Goal: Information Seeking & Learning: Learn about a topic

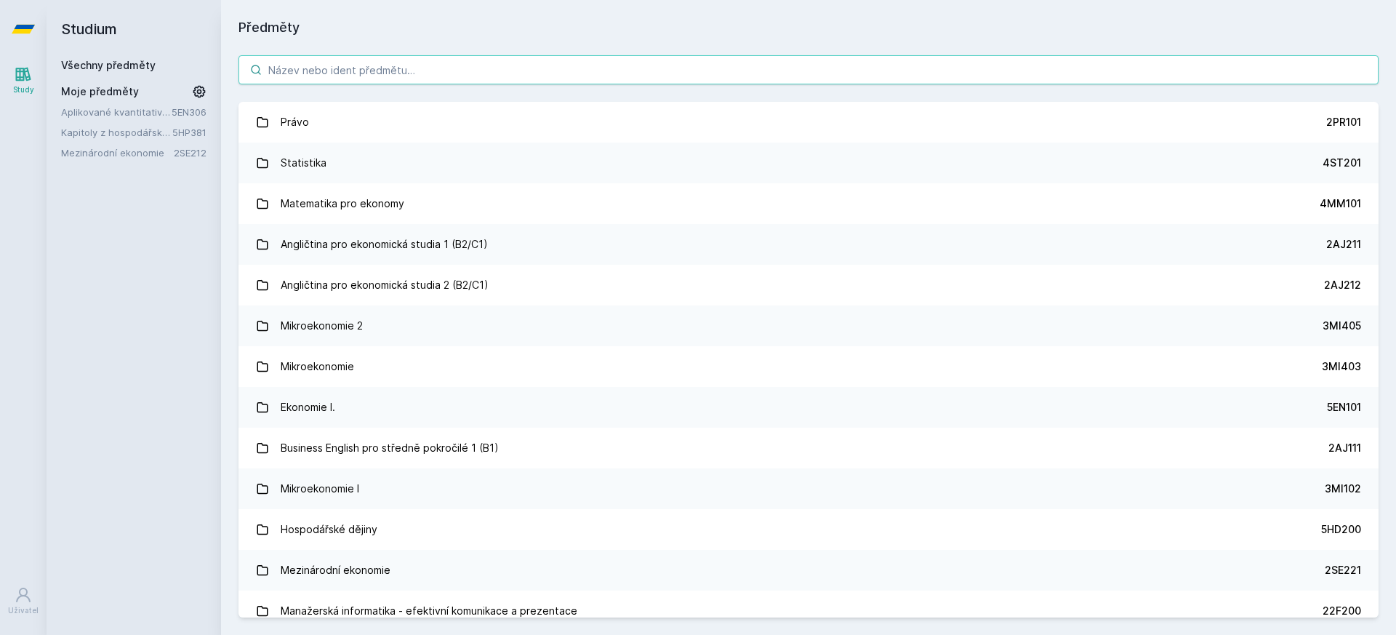
click at [571, 72] on input "search" at bounding box center [809, 69] width 1140 height 29
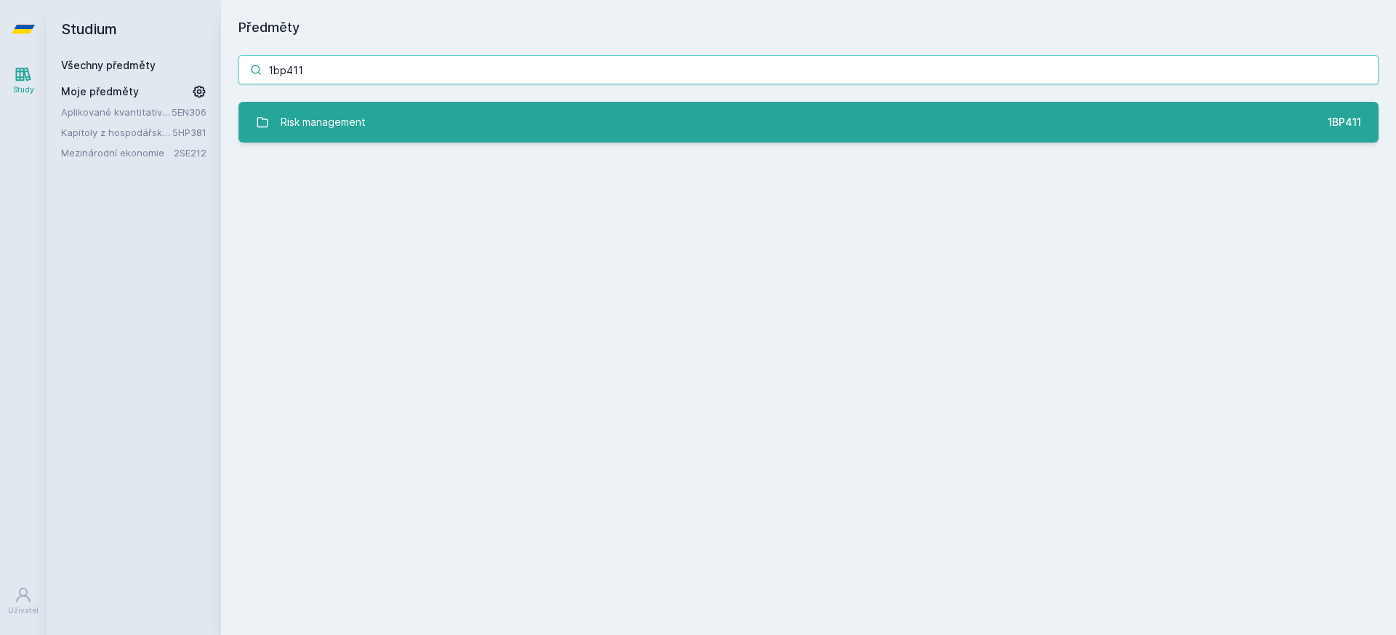
type input "1bp411"
click at [391, 129] on link "Risk management 1BP411" at bounding box center [809, 122] width 1140 height 41
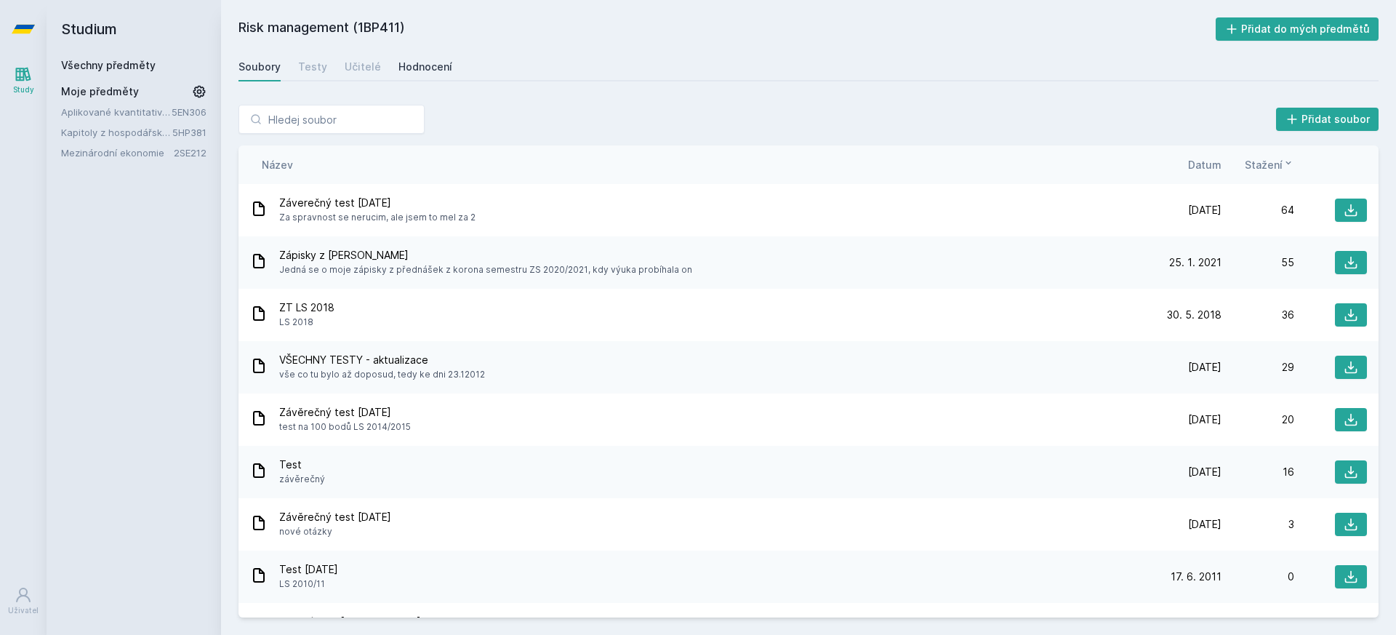
click at [430, 73] on div "Hodnocení" at bounding box center [425, 67] width 54 height 15
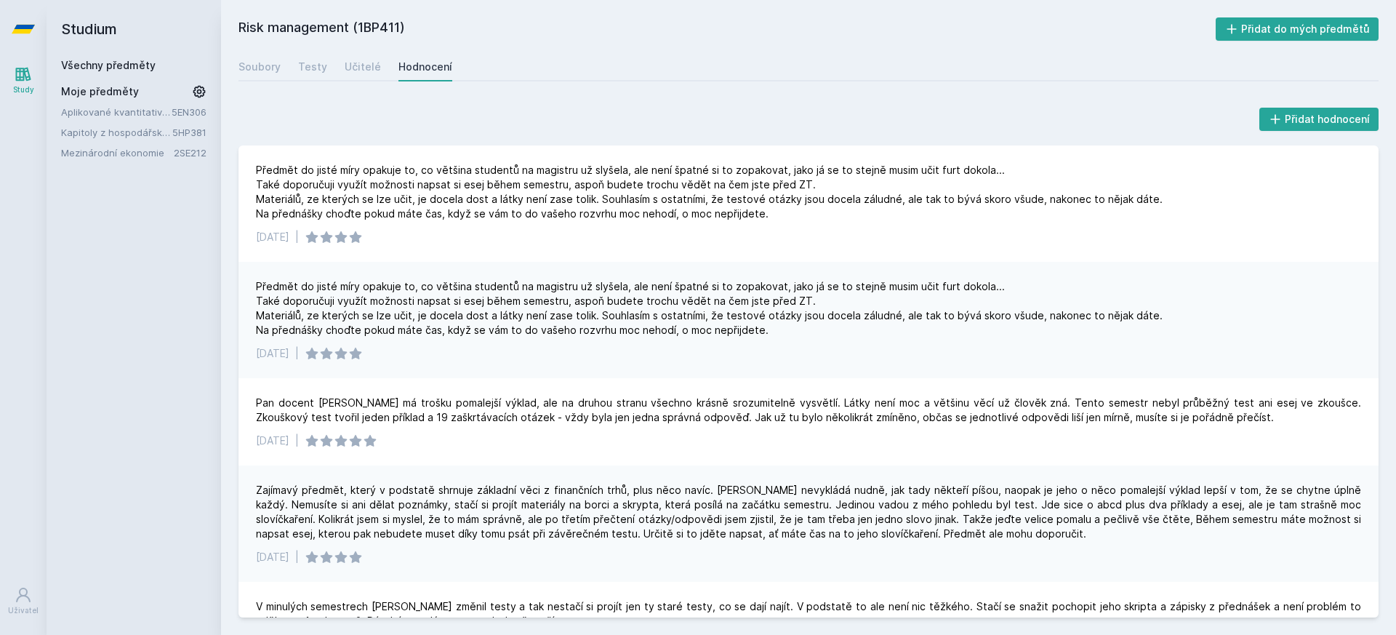
click at [24, 17] on icon at bounding box center [23, 29] width 23 height 58
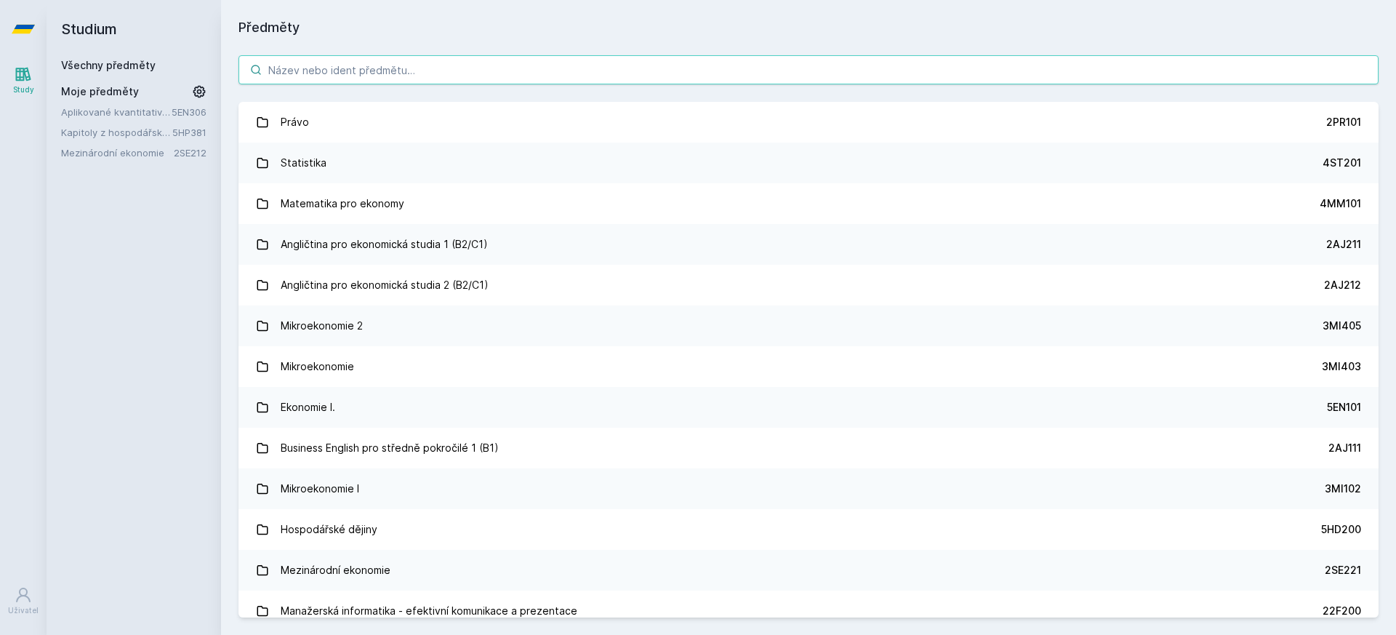
click at [290, 70] on input "search" at bounding box center [809, 69] width 1140 height 29
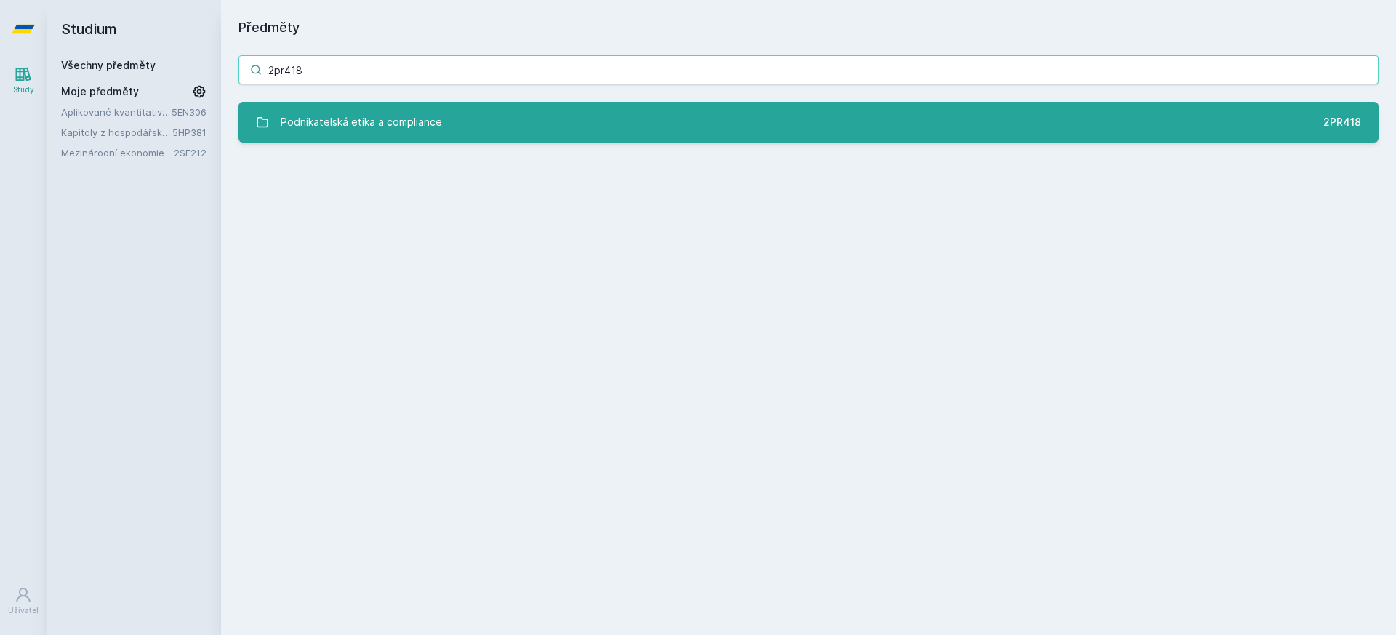
type input "2pr418"
click at [259, 125] on icon at bounding box center [262, 122] width 13 height 13
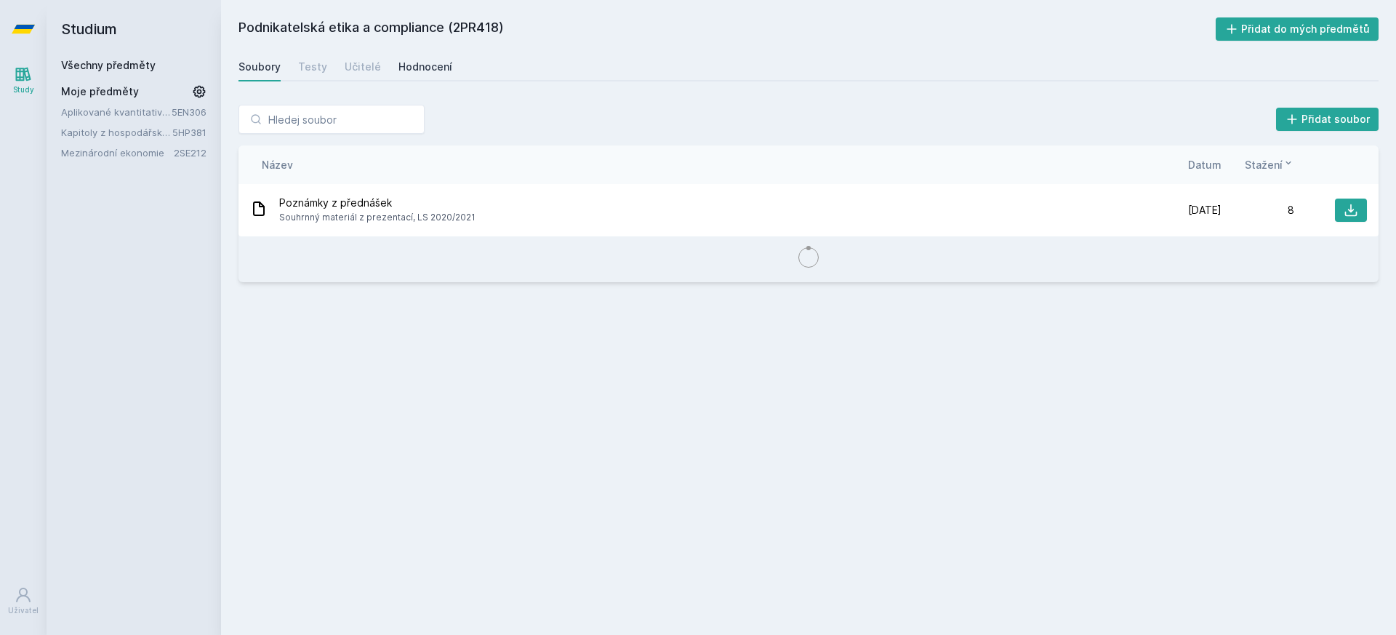
click at [409, 65] on div "Hodnocení" at bounding box center [425, 67] width 54 height 15
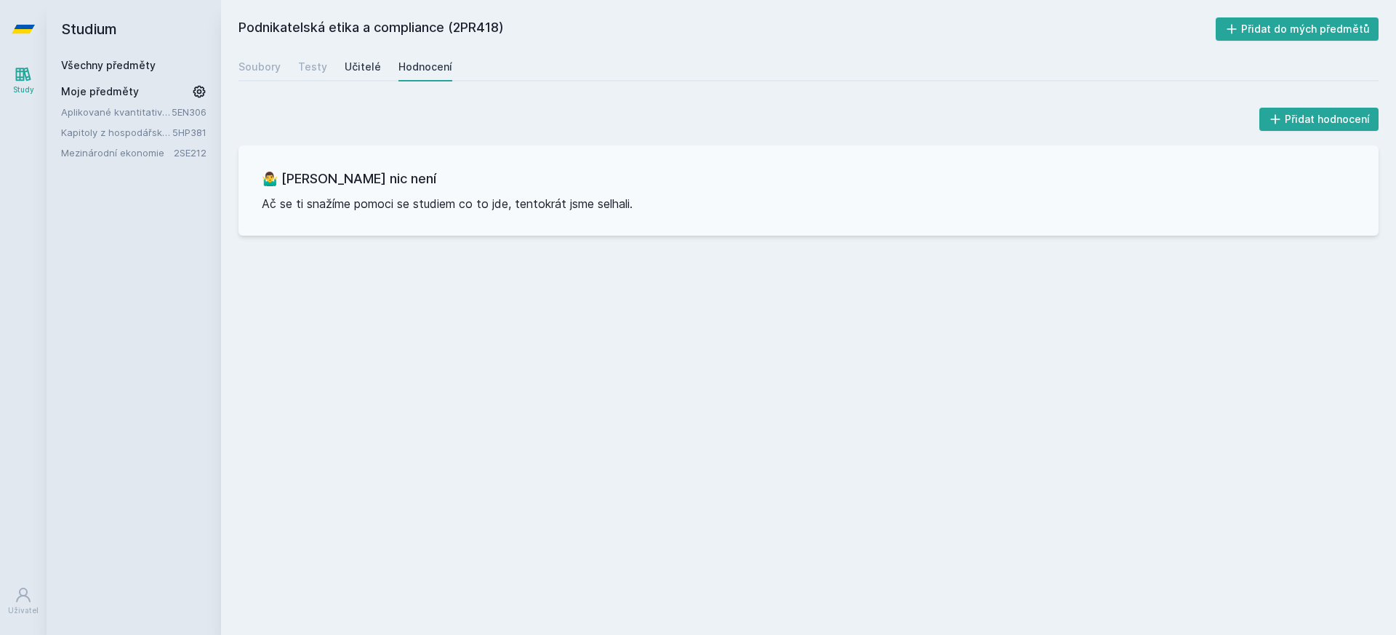
click at [361, 65] on div "Učitelé" at bounding box center [363, 67] width 36 height 15
click at [286, 63] on div "Soubory Testy Učitelé Hodnocení" at bounding box center [809, 66] width 1140 height 29
click at [268, 65] on div "Soubory" at bounding box center [260, 67] width 42 height 15
